Goal: Information Seeking & Learning: Learn about a topic

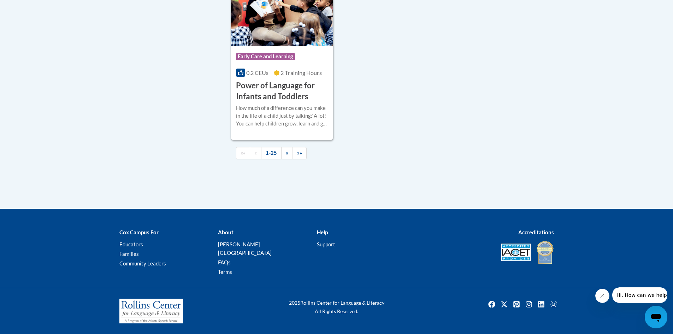
scroll to position [1721, 0]
click at [287, 156] on span "»" at bounding box center [287, 153] width 2 height 6
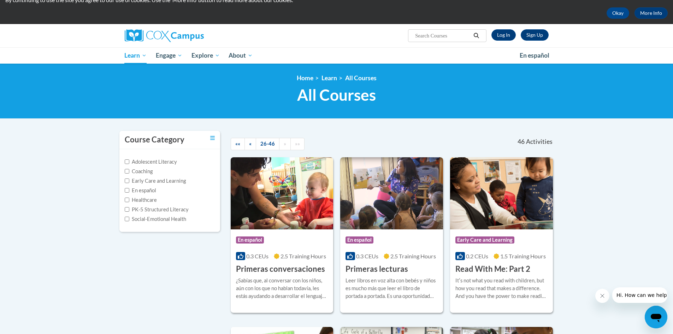
scroll to position [16, 0]
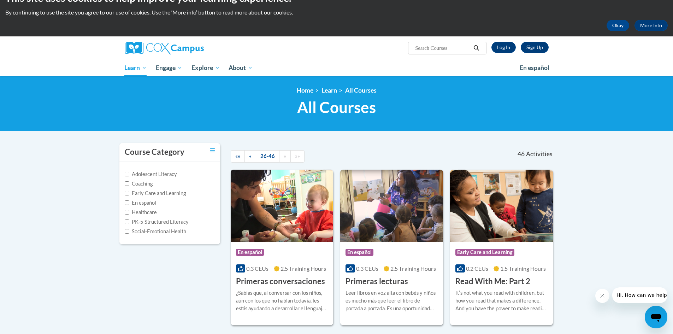
click at [447, 48] on input "Search..." at bounding box center [442, 48] width 56 height 8
type input "tie it all together"
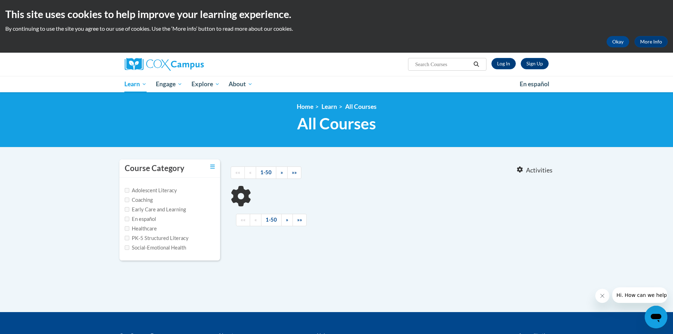
type input "tie it all together"
drag, startPoint x: 443, startPoint y: 67, endPoint x: 405, endPoint y: 67, distance: 38.5
click at [405, 67] on div "Sign Up Log In Search Search... tie it all together" at bounding box center [409, 62] width 290 height 18
click at [458, 62] on input "tie it all together" at bounding box center [442, 64] width 56 height 8
drag, startPoint x: 454, startPoint y: 64, endPoint x: 410, endPoint y: 71, distance: 44.3
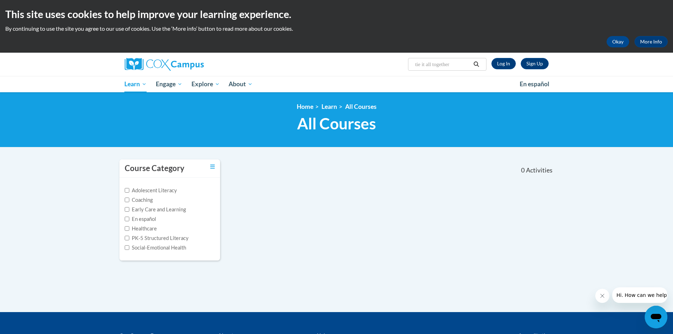
click at [410, 71] on span "Search Search... tie it all together" at bounding box center [447, 64] width 78 height 13
